Goal: Information Seeking & Learning: Learn about a topic

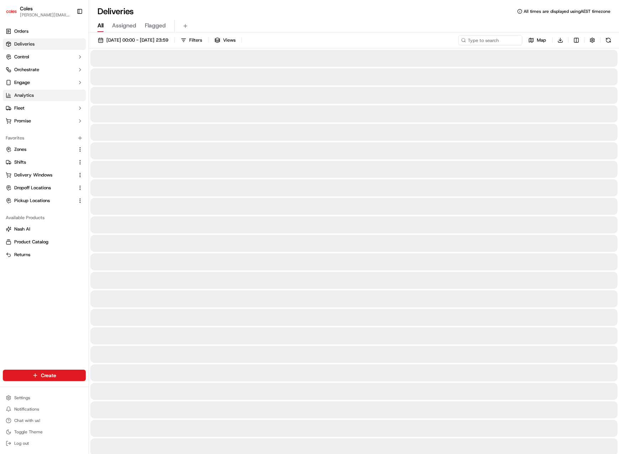
click at [33, 94] on span "Analytics" at bounding box center [24, 95] width 20 height 6
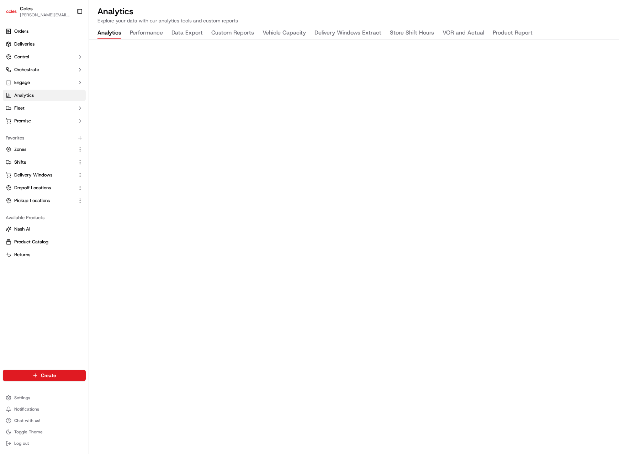
click at [331, 11] on h2 "Analytics" at bounding box center [353, 11] width 513 height 11
click at [515, 32] on button "Product Report" at bounding box center [513, 33] width 40 height 12
click at [110, 36] on button "Analytics" at bounding box center [109, 33] width 24 height 12
click at [509, 27] on button "Product Report" at bounding box center [513, 33] width 40 height 12
